Goal: Participate in discussion

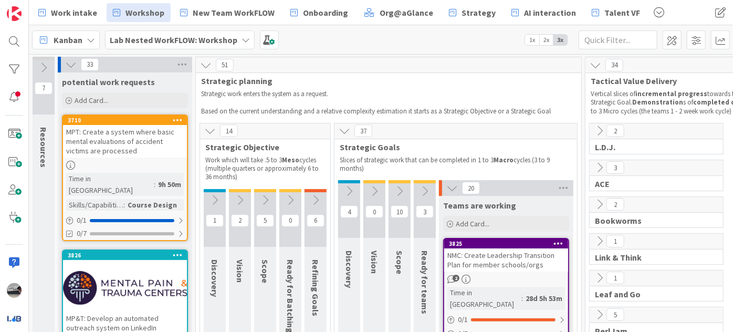
scroll to position [668, 0]
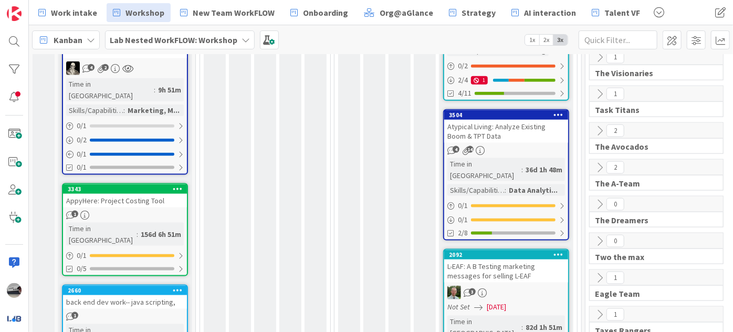
click at [202, 35] on b "Lab Nested WorkFLOW: Workshop" at bounding box center [174, 40] width 128 height 11
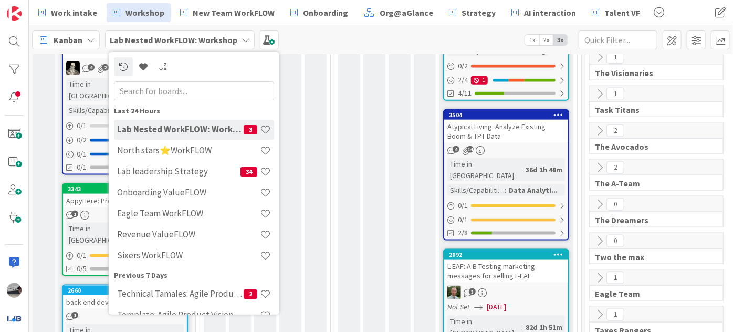
click at [197, 88] on input "text" at bounding box center [194, 90] width 160 height 19
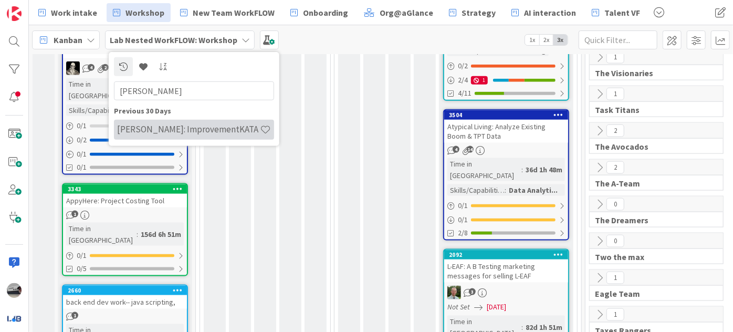
type input "[PERSON_NAME]"
click at [208, 128] on h4 "[PERSON_NAME]: ImprovementKATA" at bounding box center [188, 129] width 143 height 11
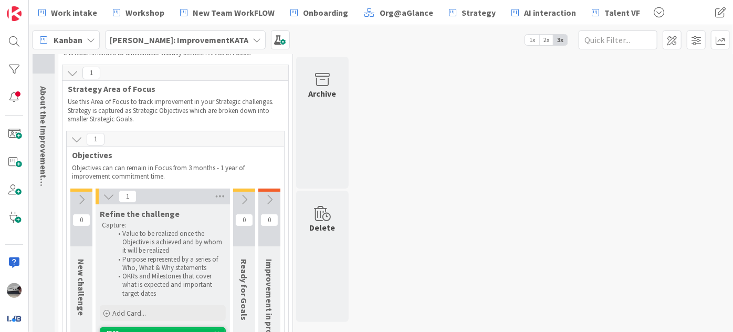
scroll to position [222, 0]
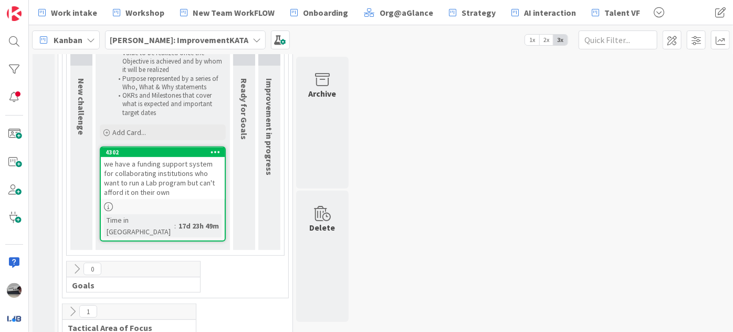
click at [72, 306] on icon at bounding box center [73, 312] width 12 height 12
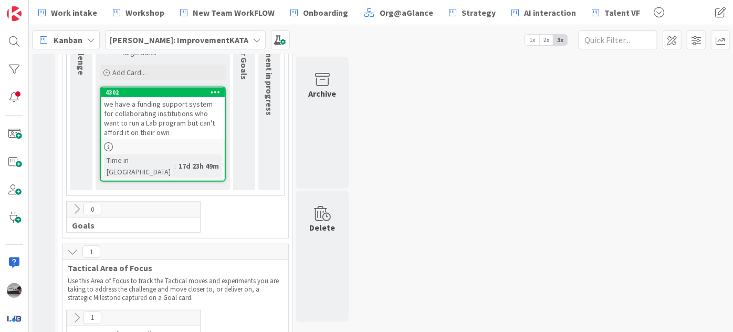
scroll to position [348, 0]
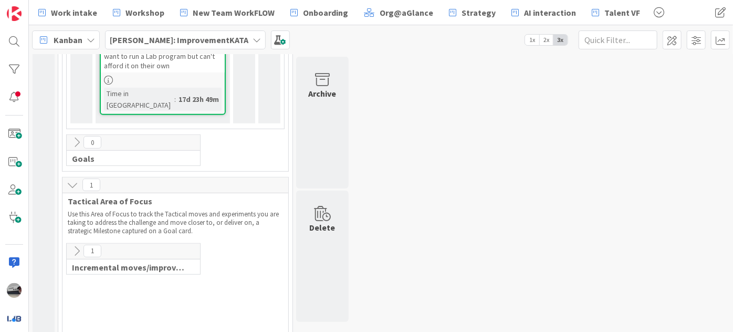
click at [77, 245] on icon at bounding box center [77, 251] width 12 height 12
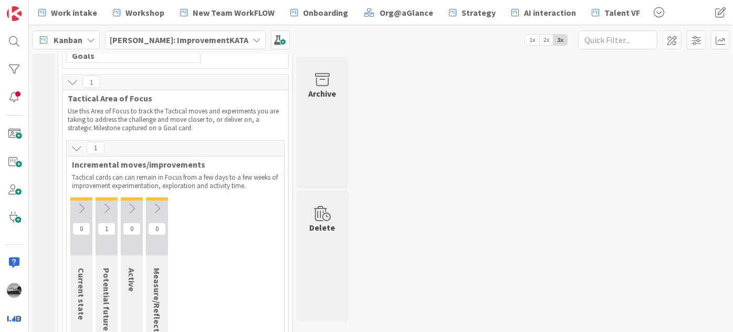
scroll to position [504, 0]
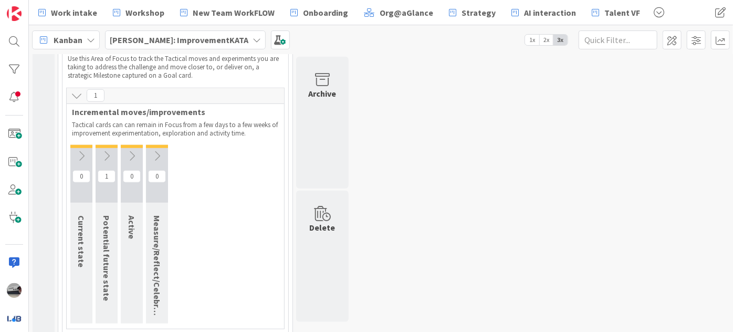
click at [106, 150] on icon at bounding box center [107, 156] width 12 height 12
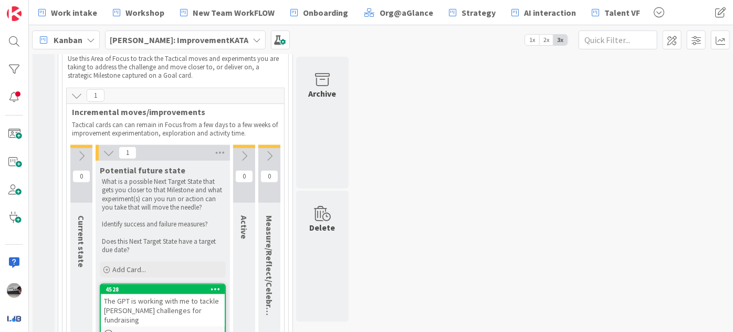
click at [186, 294] on div "The GPT is working with me to tackle [PERSON_NAME] challenges for fundraising" at bounding box center [163, 310] width 124 height 33
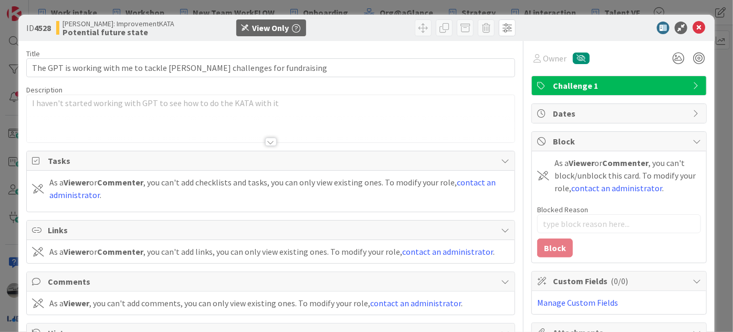
click at [267, 140] on div at bounding box center [271, 142] width 12 height 8
click at [694, 26] on icon at bounding box center [699, 28] width 13 height 13
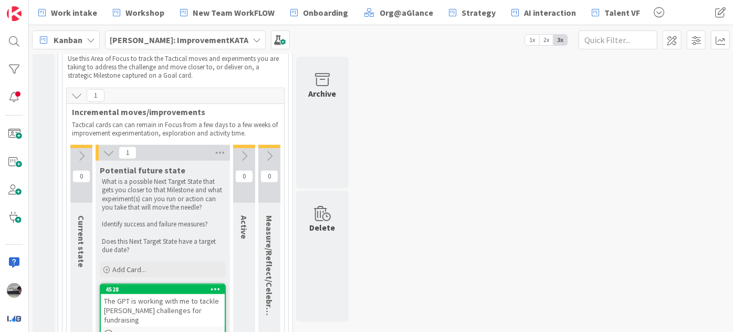
scroll to position [506, 0]
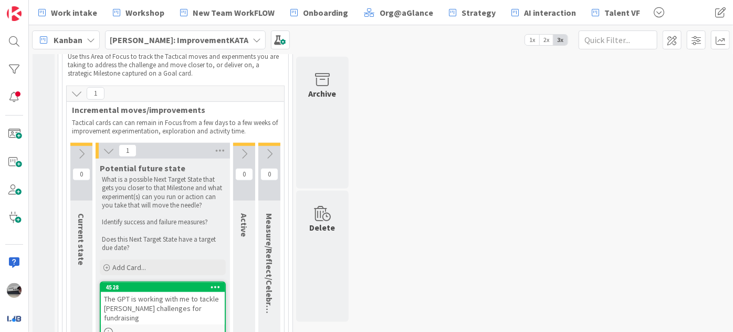
click at [242, 148] on icon at bounding box center [244, 154] width 12 height 12
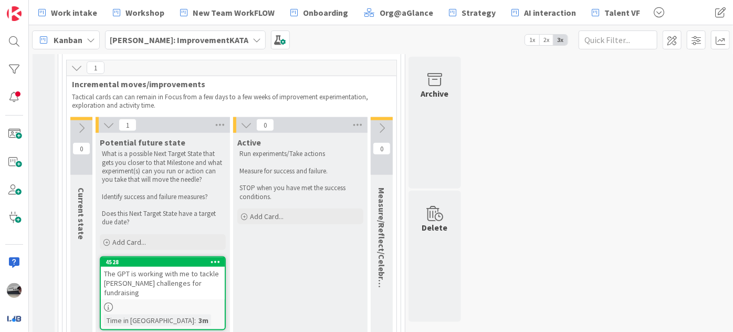
click at [178, 303] on div at bounding box center [163, 307] width 124 height 9
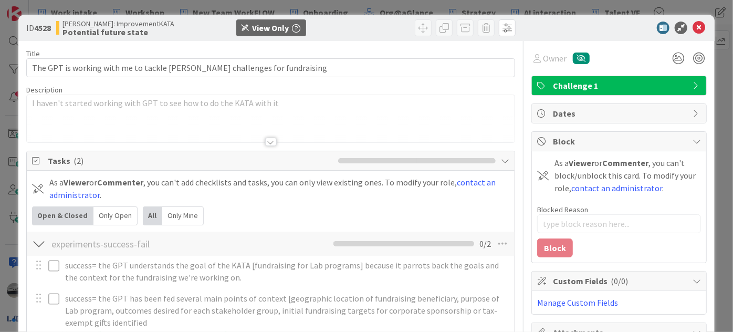
click at [267, 140] on div at bounding box center [271, 142] width 12 height 8
type textarea "x"
click at [693, 25] on icon at bounding box center [699, 28] width 13 height 13
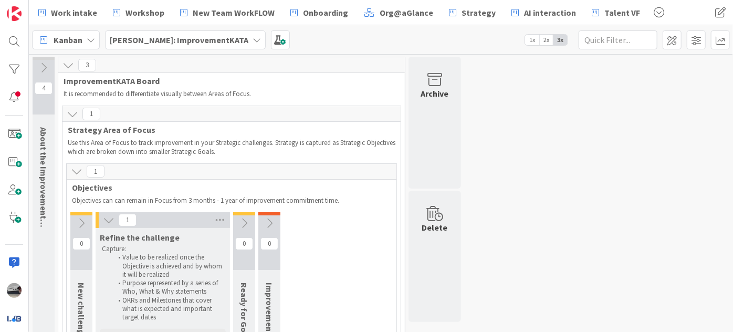
click at [106, 214] on icon at bounding box center [109, 220] width 12 height 12
